Goal: Task Accomplishment & Management: Complete application form

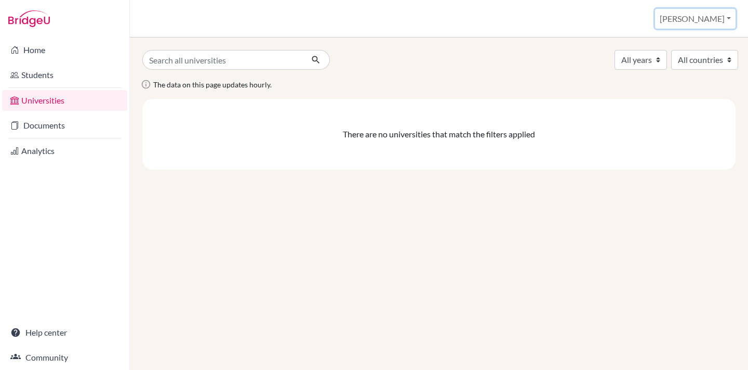
click at [699, 17] on button "[PERSON_NAME]" at bounding box center [695, 19] width 81 height 20
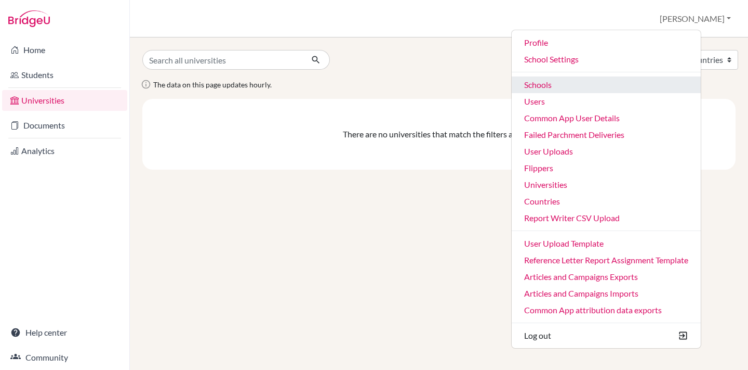
click at [567, 84] on link "Schools" at bounding box center [606, 84] width 189 height 17
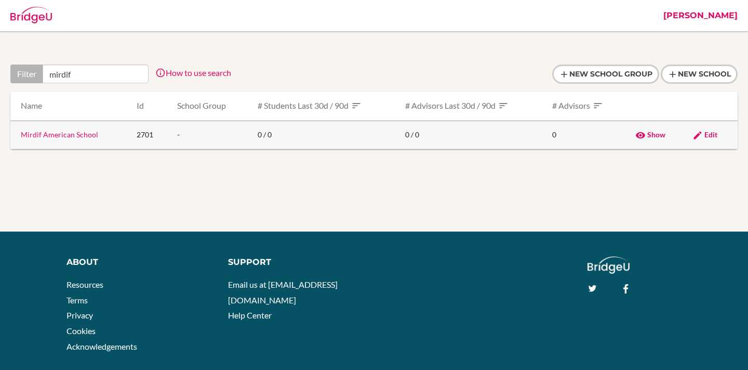
type input "mirdif"
click at [50, 137] on link "Mirdif American School" at bounding box center [59, 134] width 77 height 9
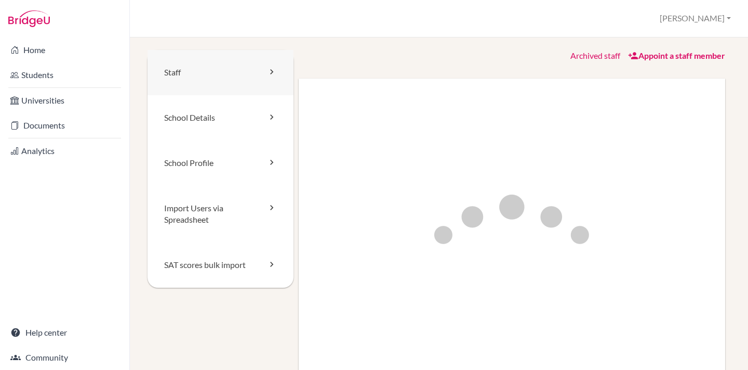
click at [168, 64] on link "Staff" at bounding box center [221, 72] width 146 height 45
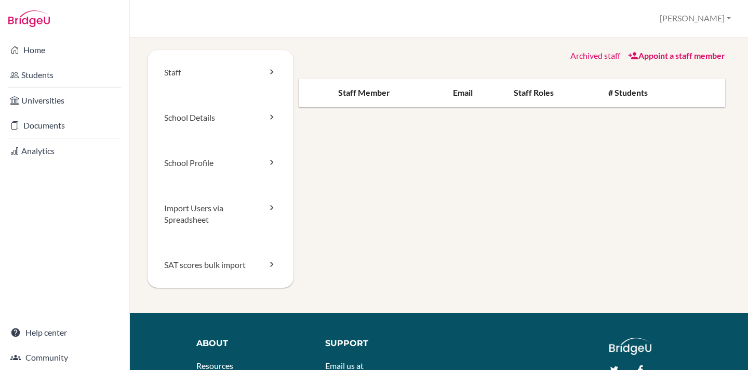
click at [674, 56] on link "Appoint a staff member" at bounding box center [676, 55] width 97 height 10
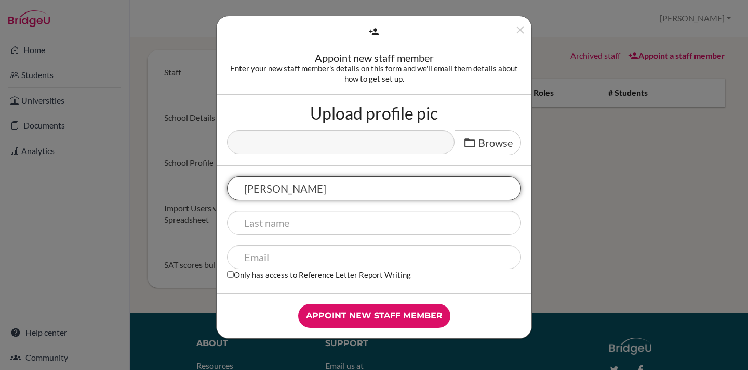
type input "Katrina"
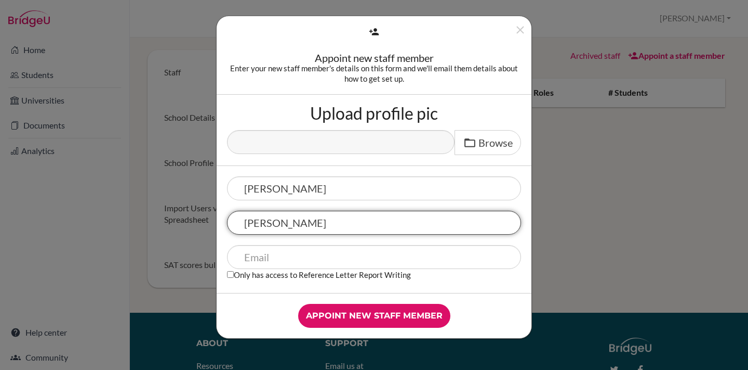
type input "Watson"
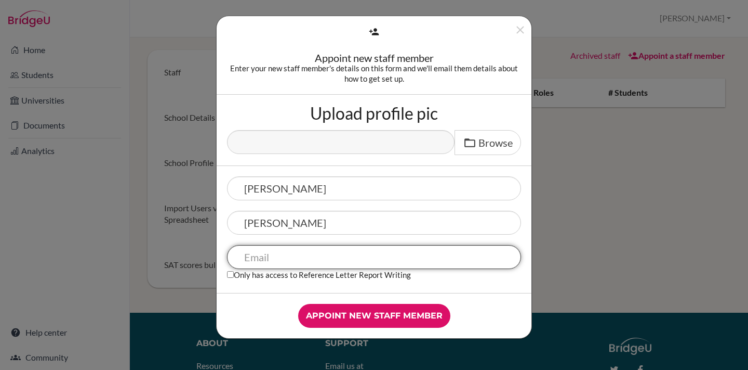
click at [264, 250] on input "text" at bounding box center [374, 257] width 294 height 24
type input "katrina.watson"
drag, startPoint x: 321, startPoint y: 257, endPoint x: 180, endPoint y: 256, distance: 141.4
click at [180, 256] on div "Appoint new staff member Enter your new staff member's details on this form and…" at bounding box center [374, 185] width 748 height 370
paste input "katrina.watson@mirdifamericanschool.ae"
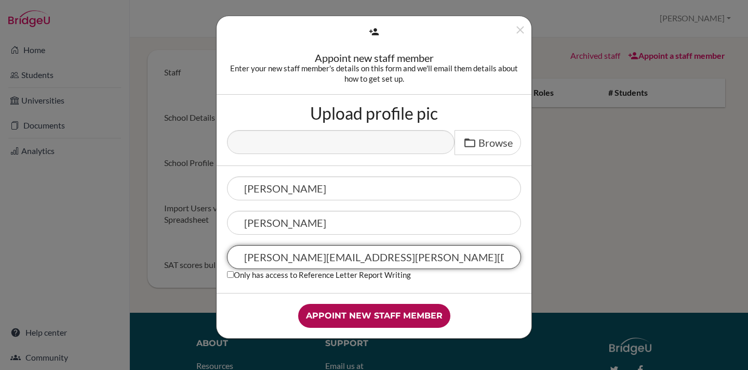
type input "katrina.watson@mirdifamericanschool.ae"
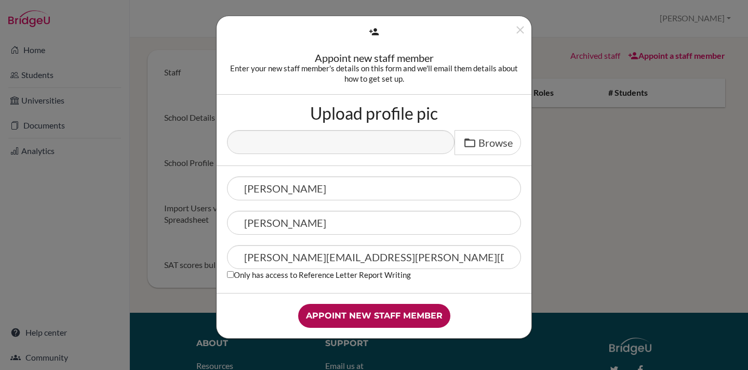
click at [325, 318] on input "Appoint new staff member" at bounding box center [374, 316] width 152 height 24
